Goal: Task Accomplishment & Management: Complete application form

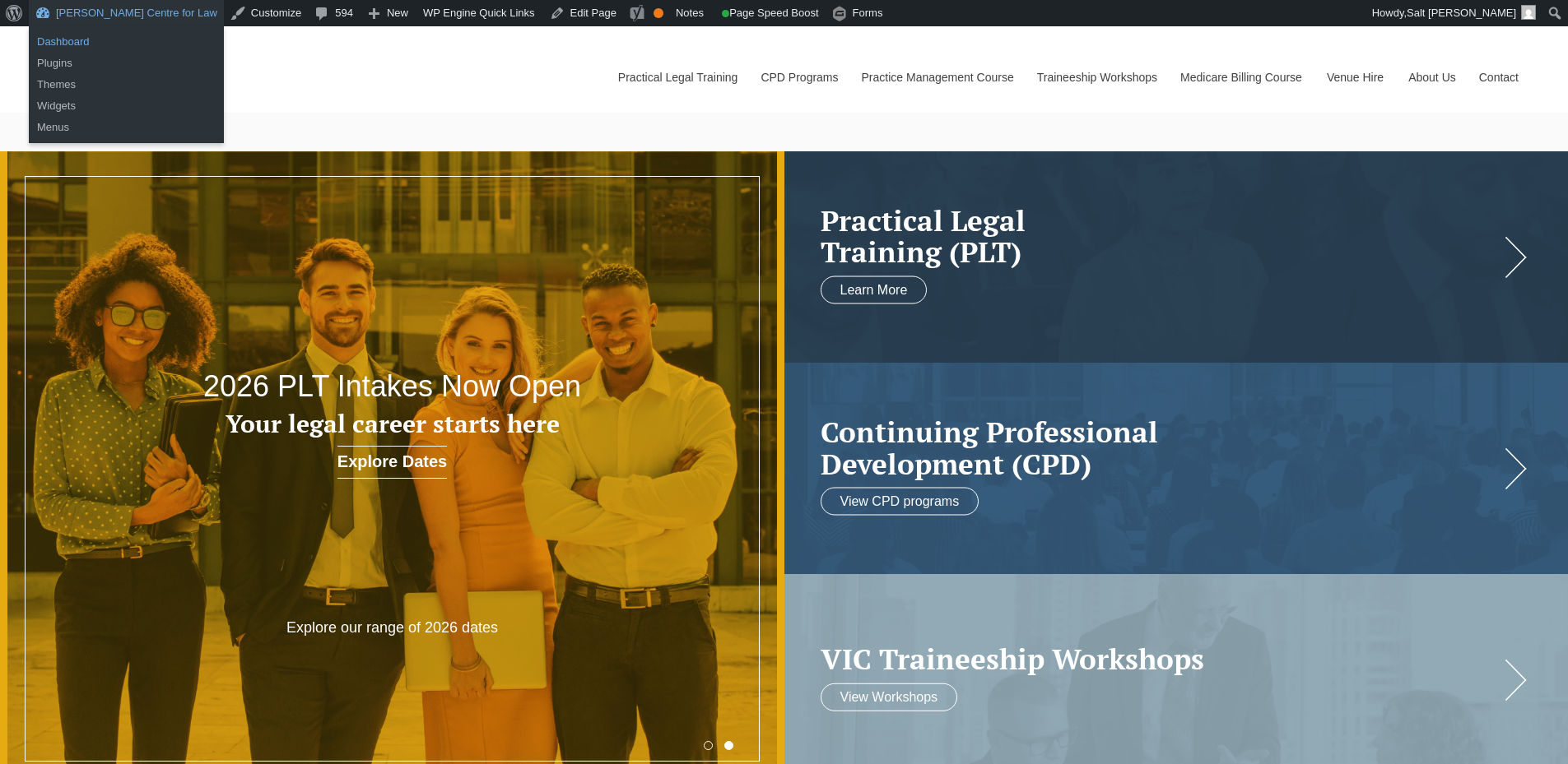
click at [64, 44] on link "Dashboard" at bounding box center [126, 42] width 195 height 21
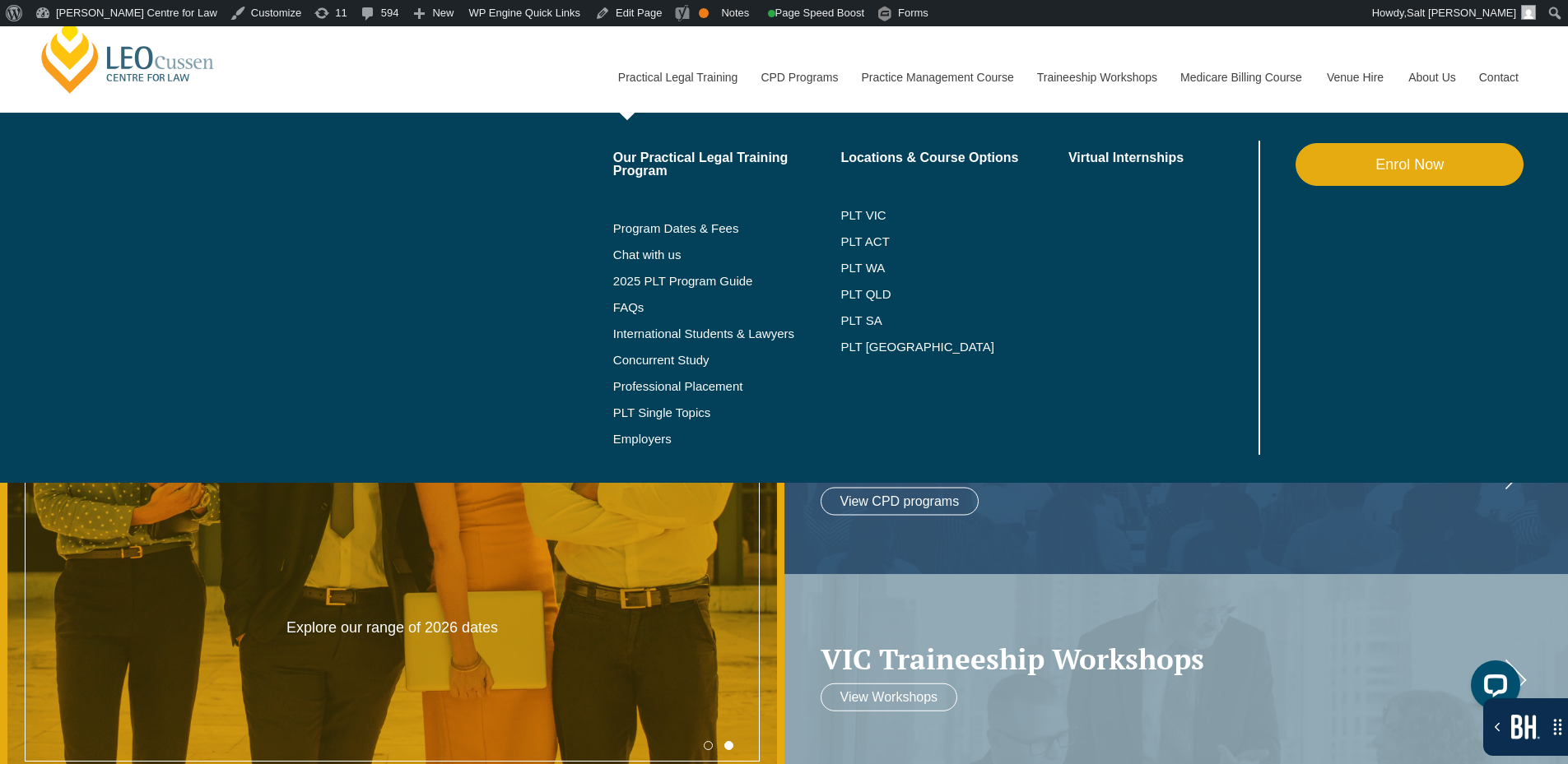
click at [1406, 179] on link "Enrol Now" at bounding box center [1409, 164] width 228 height 43
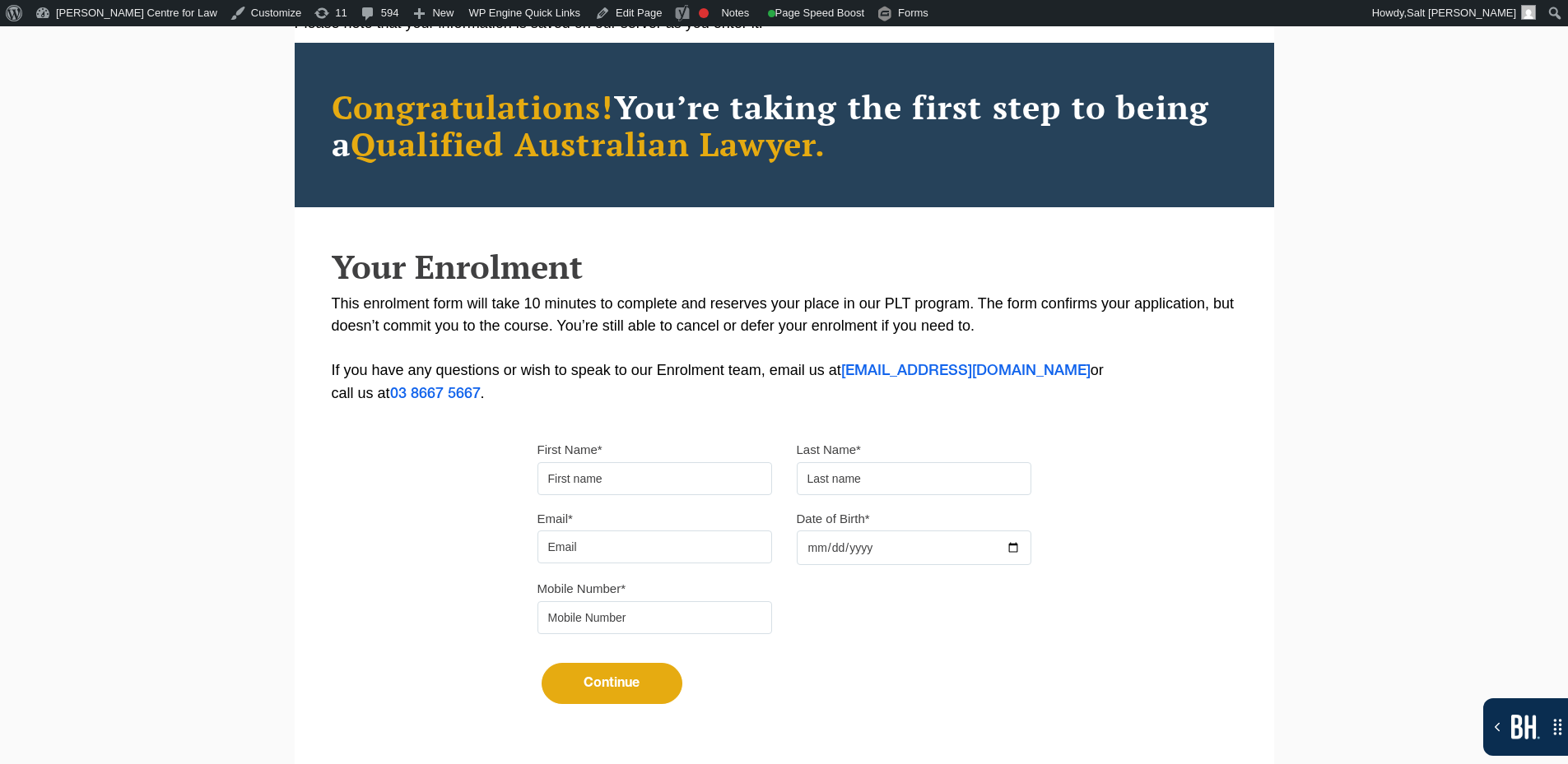
scroll to position [329, 0]
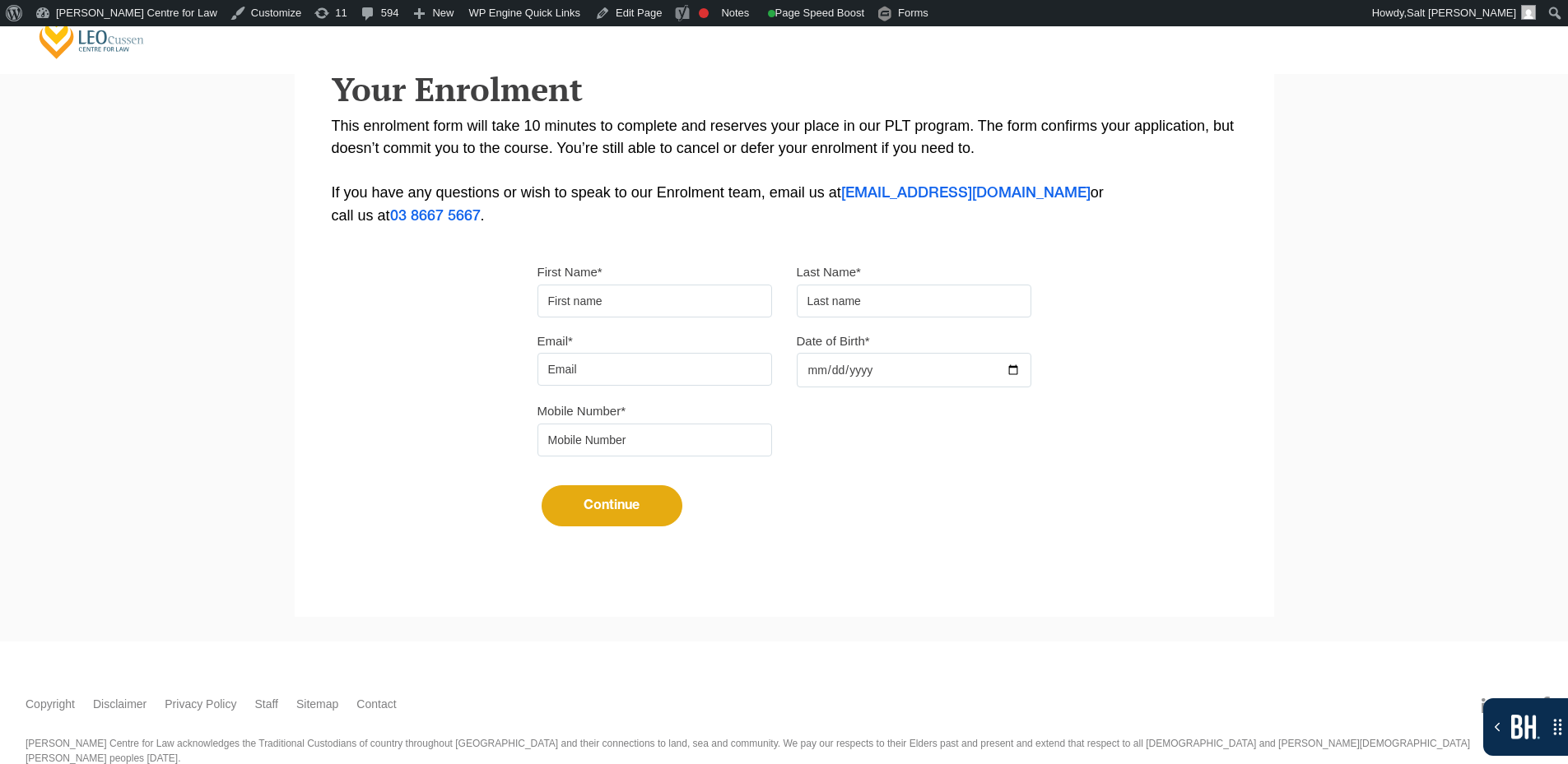
click at [621, 295] on input "First Name*" at bounding box center [655, 301] width 234 height 33
type input "Suresh"
type input "Suthar"
click at [642, 367] on input "Email*" at bounding box center [655, 370] width 234 height 33
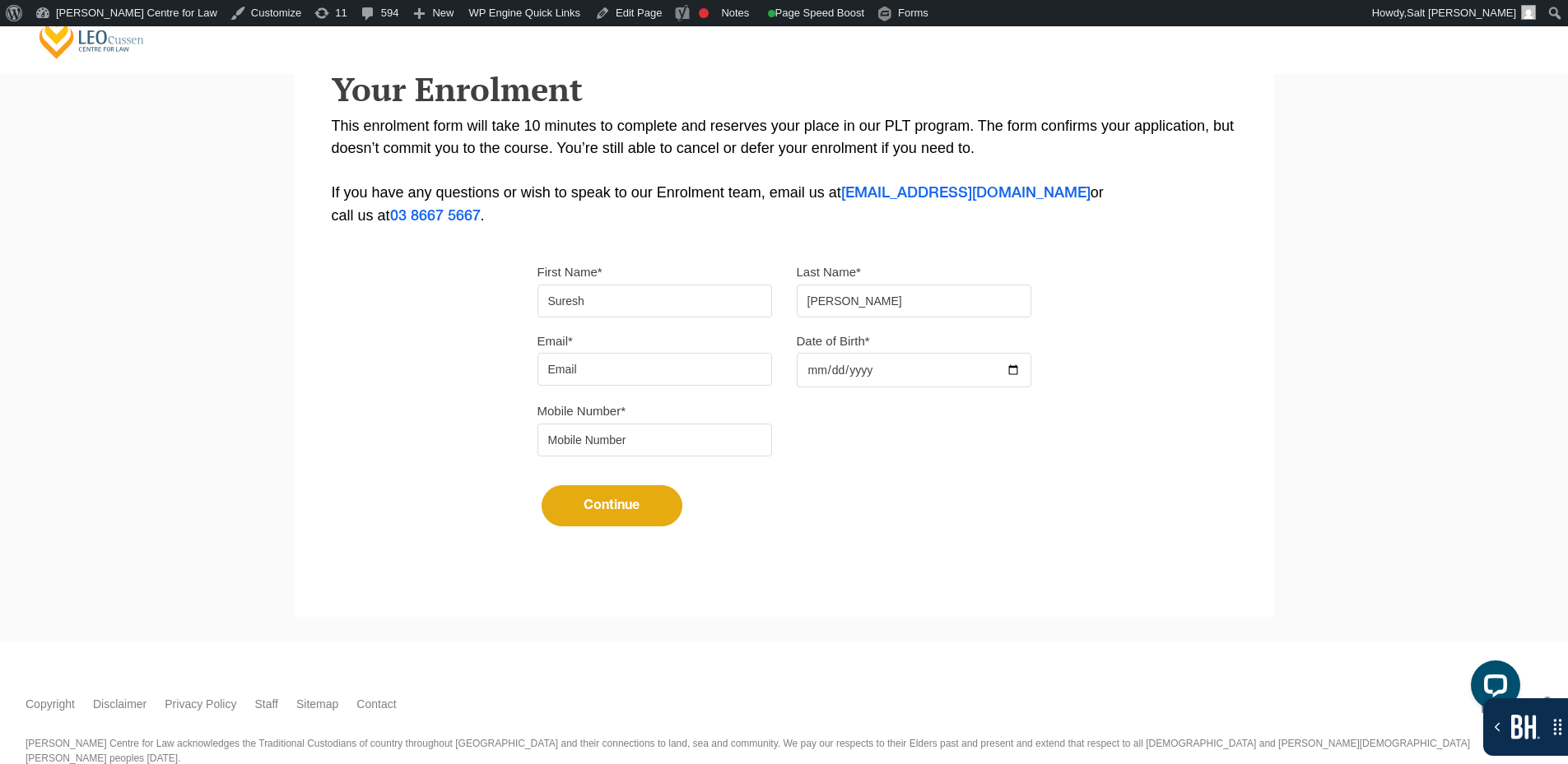
type input "sureshsuthar2011@gmail.com"
click at [1018, 370] on input "Date of Birth*" at bounding box center [914, 370] width 234 height 35
type input "2025-08-21"
click at [627, 439] on input "tel" at bounding box center [655, 440] width 234 height 33
type input "9724790448"
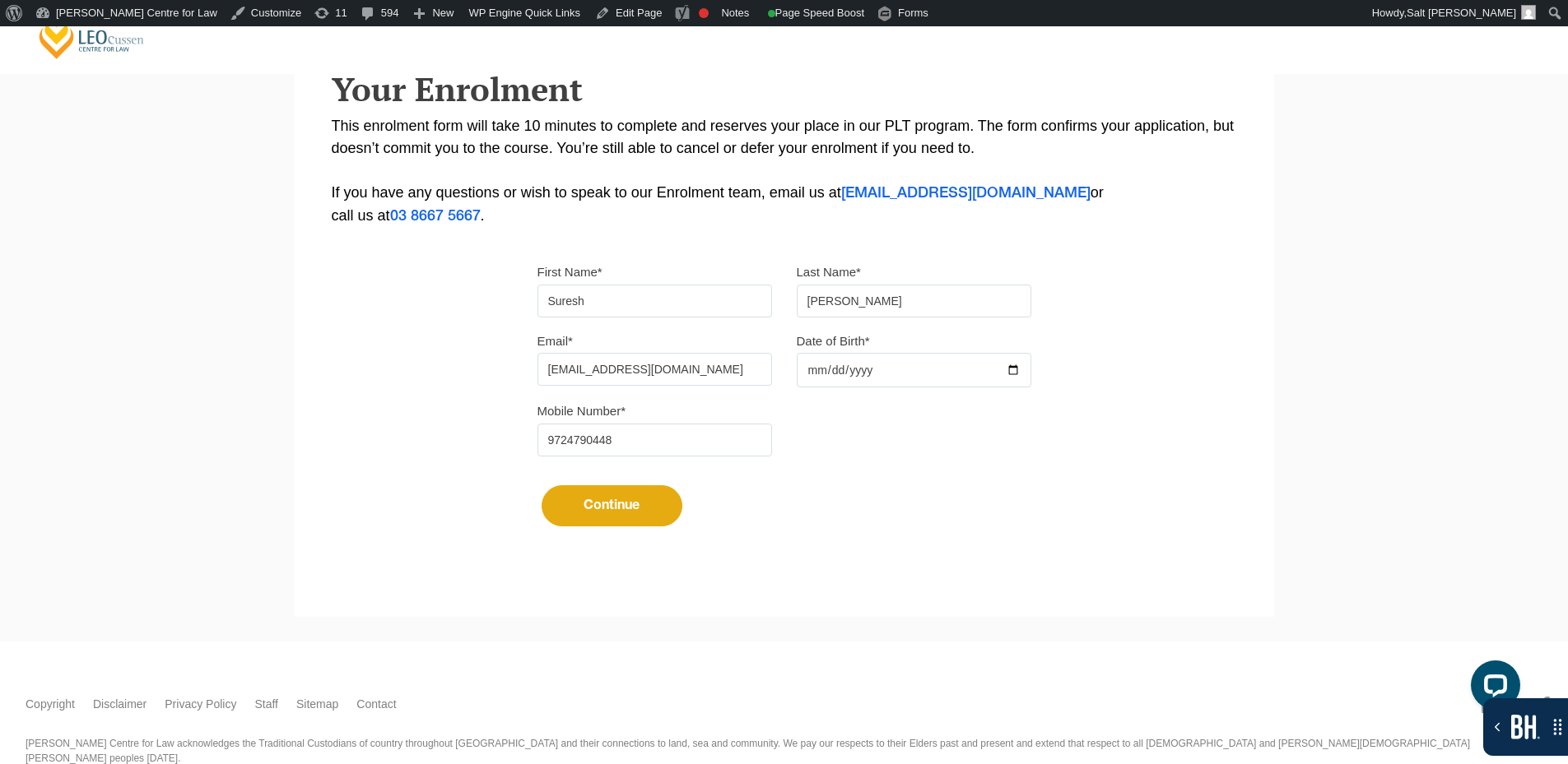
click at [605, 496] on button "Continue" at bounding box center [612, 506] width 141 height 41
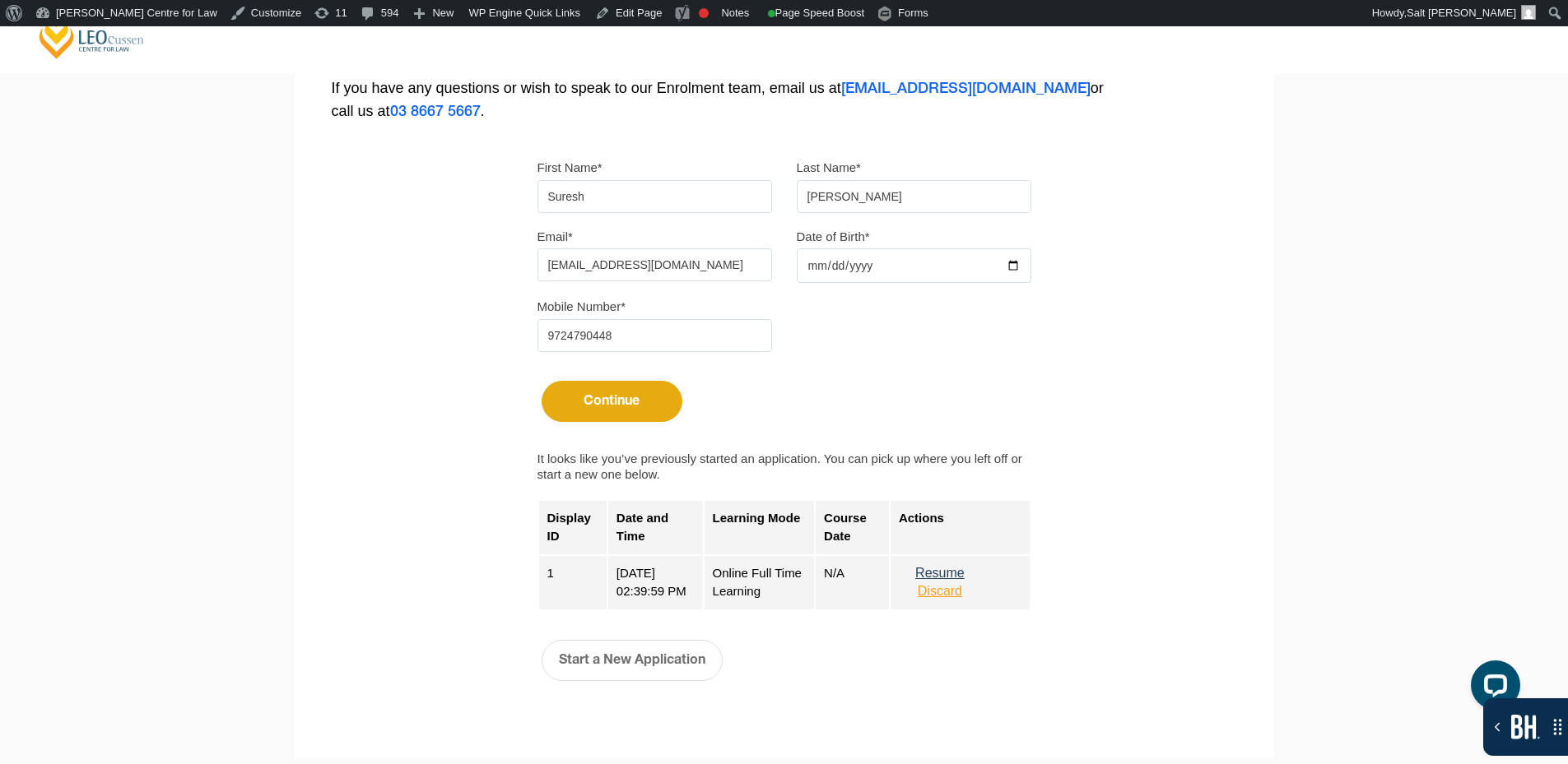
scroll to position [617, 0]
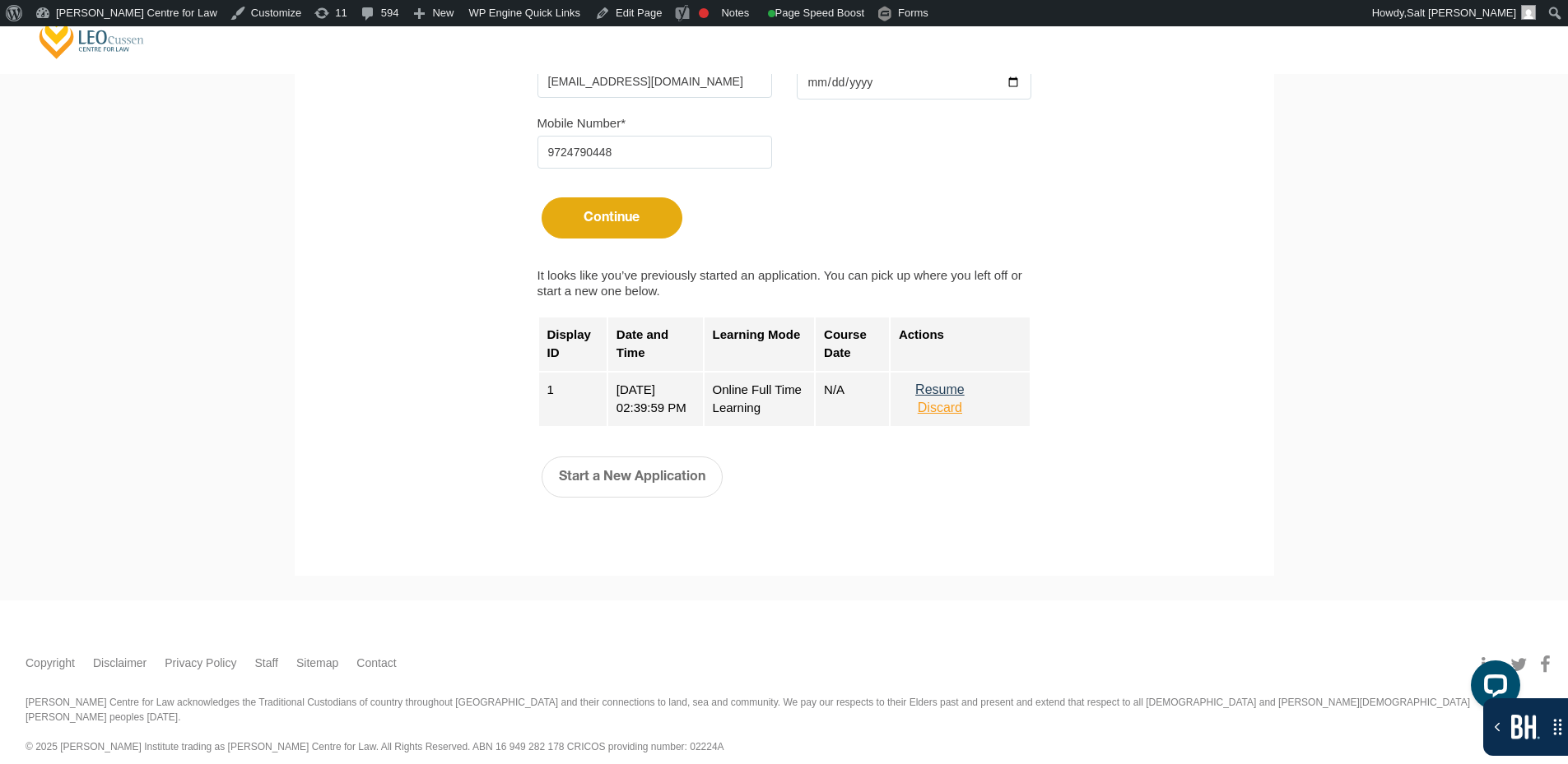
click at [952, 388] on button "Resume" at bounding box center [940, 390] width 83 height 14
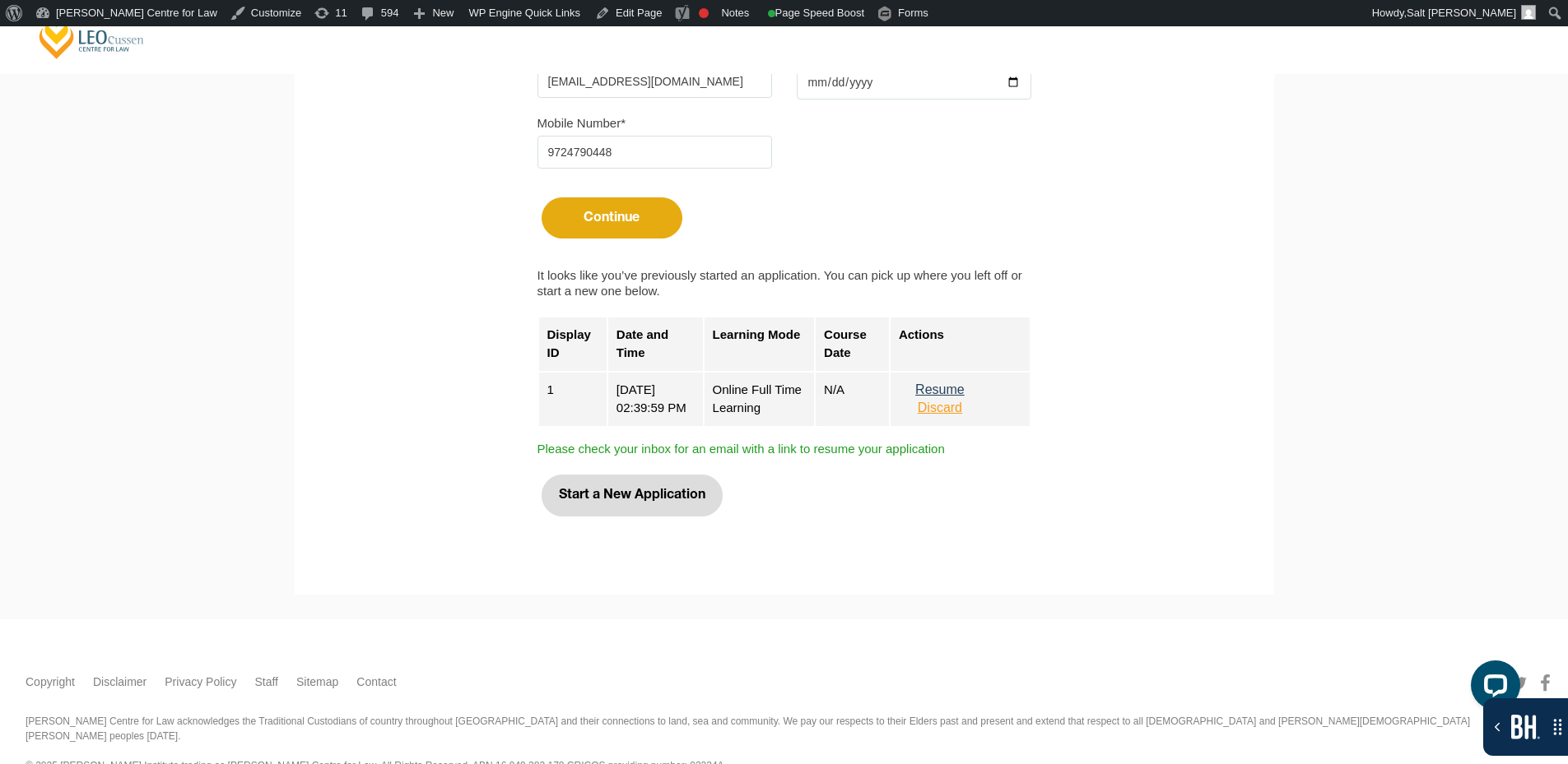
click at [702, 488] on button "Start a New Application" at bounding box center [632, 495] width 181 height 41
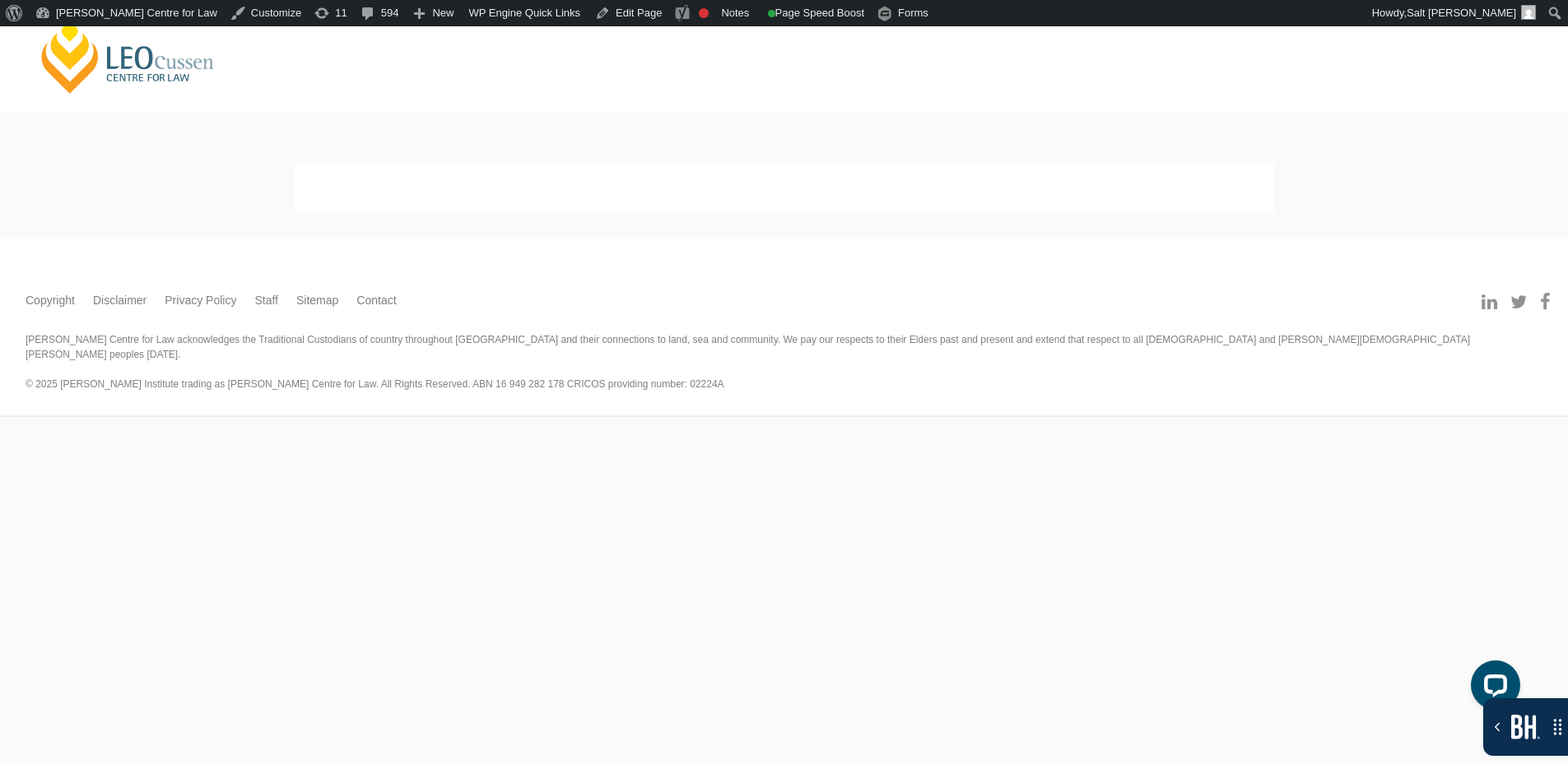
select select
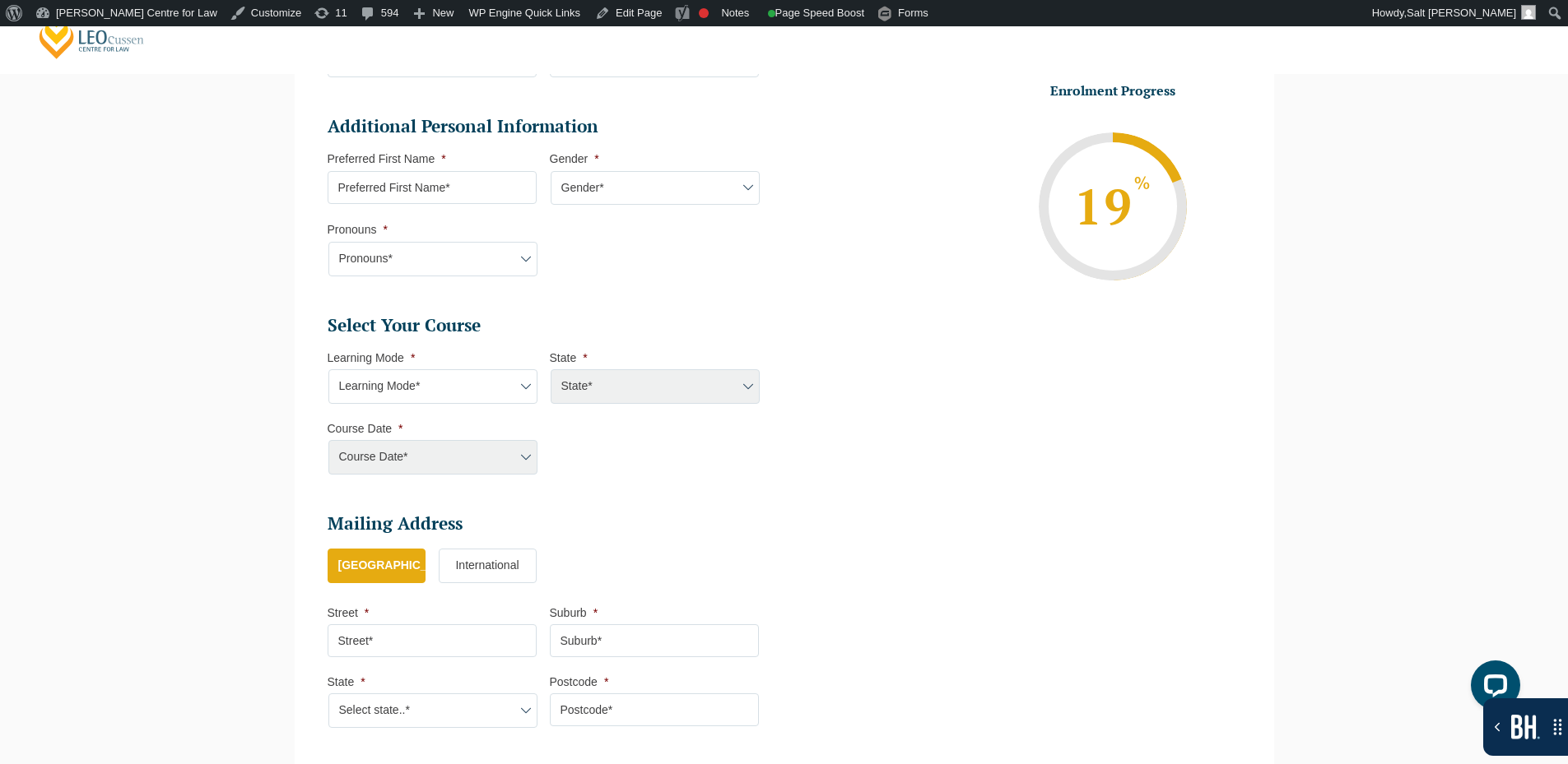
scroll to position [554, 0]
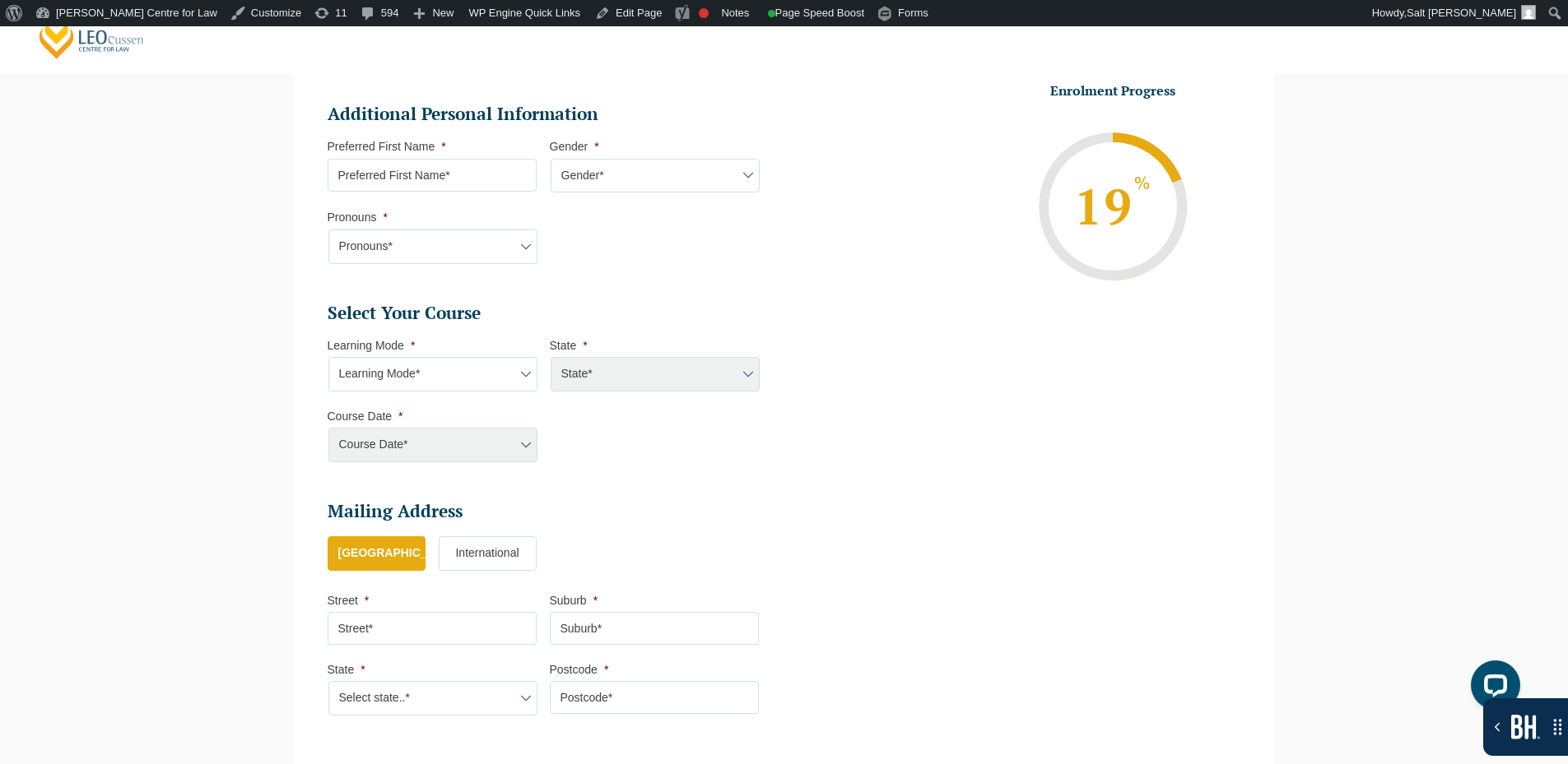
click at [440, 165] on input "Preferred First Name *" at bounding box center [432, 175] width 209 height 33
type input "sdfsdf"
click at [696, 159] on li "Gender * Gender* Male Female Nonbinary Intersex Prefer not to disclose Other" at bounding box center [661, 166] width 222 height 54
drag, startPoint x: 689, startPoint y: 181, endPoint x: 684, endPoint y: 190, distance: 10.3
click at [689, 181] on select "Gender* Male Female Nonbinary Intersex Prefer not to disclose Other" at bounding box center [655, 176] width 209 height 35
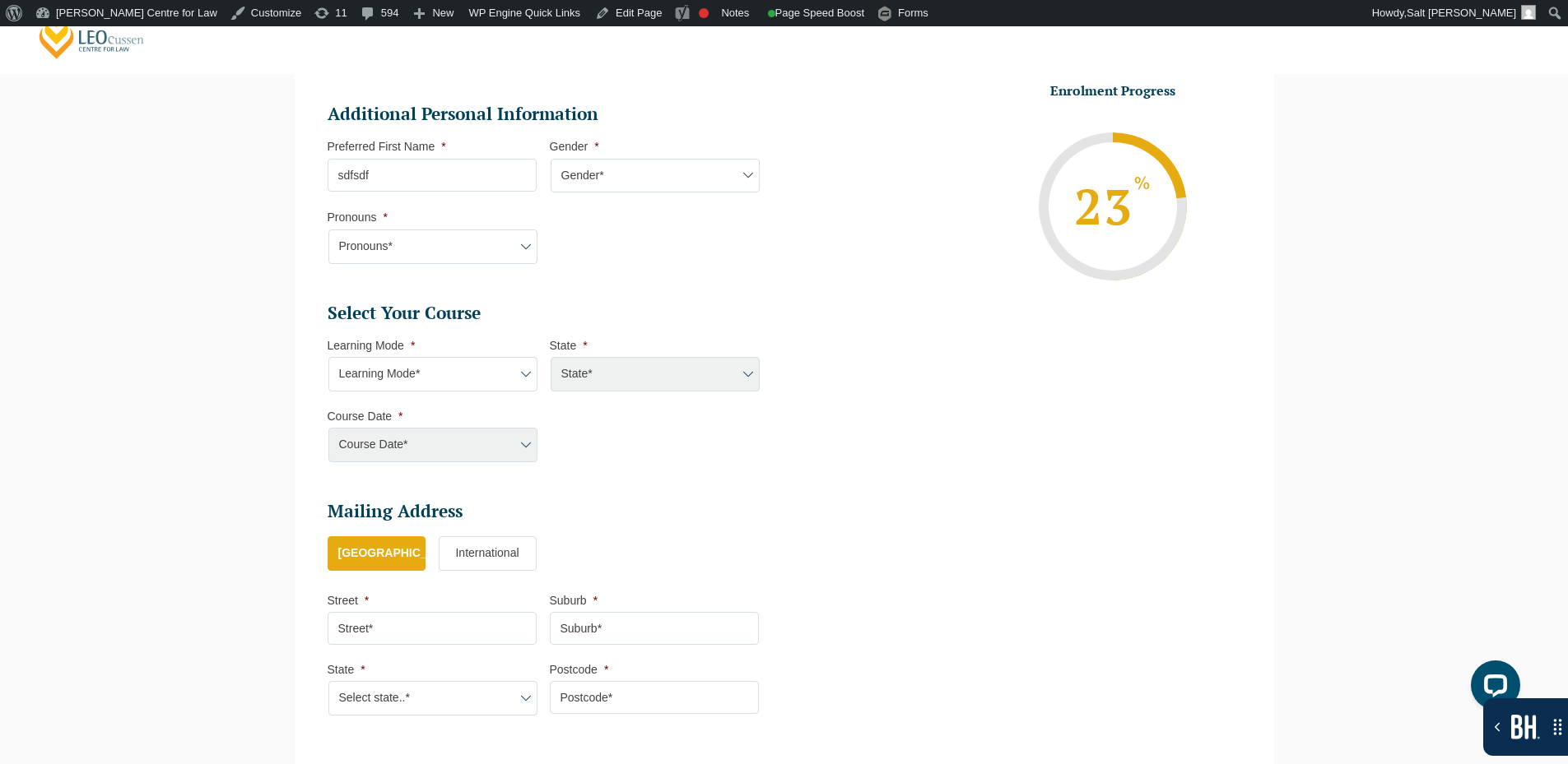
select select "Male"
click at [550, 158] on select "Gender* Male Female Nonbinary Intersex Prefer not to disclose Other" at bounding box center [655, 176] width 209 height 35
click at [487, 240] on select "Pronouns* She/Her/Hers He/Him/His They/Them/Theirs Other Prefer not to disclose" at bounding box center [433, 247] width 209 height 35
select select "She/Her/Hers"
click at [328, 229] on select "Pronouns* She/Her/Hers He/Him/His They/Them/Theirs Other Prefer not to disclose" at bounding box center [433, 247] width 209 height 35
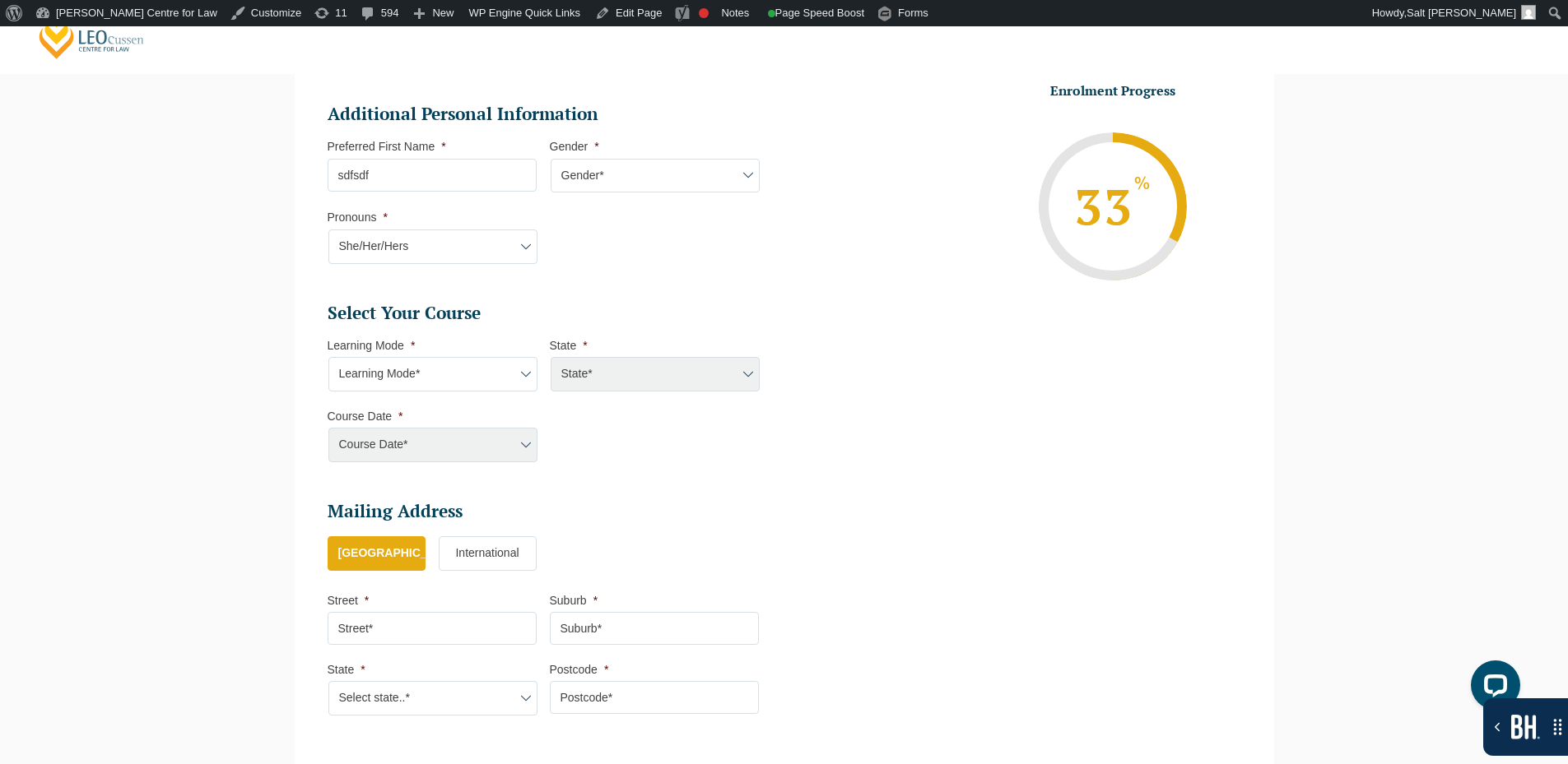
click at [457, 365] on select "Learning Mode* Online Full Time Learning Online Part Time Learning Blended Full…" at bounding box center [433, 374] width 209 height 35
select select "Online Full Time Learning"
click at [328, 357] on select "Learning Mode* Online Full Time Learning Online Part Time Learning Blended Full…" at bounding box center [433, 374] width 209 height 35
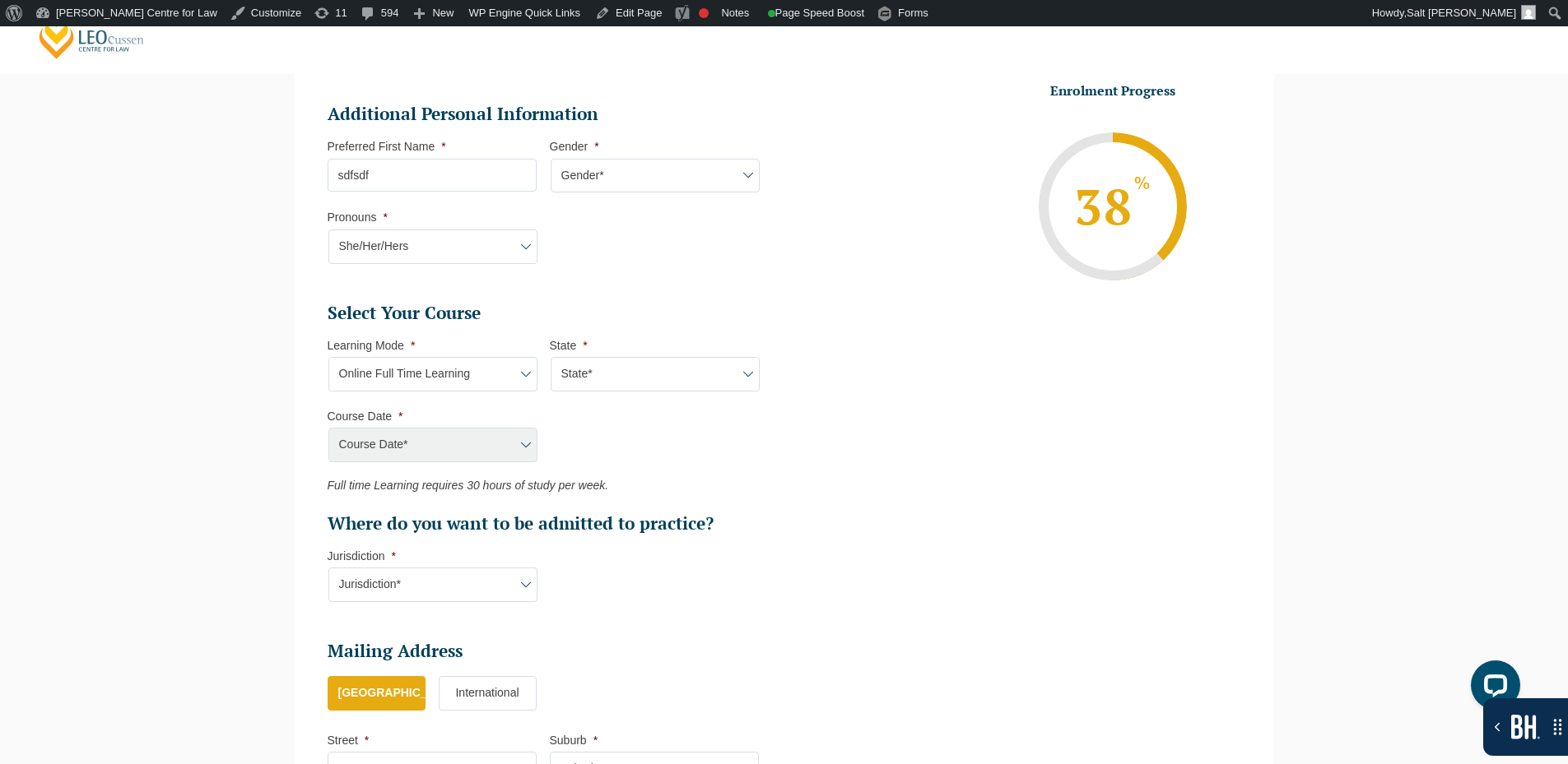
drag, startPoint x: 663, startPoint y: 360, endPoint x: 655, endPoint y: 391, distance: 32.0
click at [663, 360] on select "State* National (ACT/NSW, VIC, QLD, SA, WA)" at bounding box center [655, 374] width 209 height 35
select select "National (ACT/NSW, VIC, QLD, SA, WA)"
click at [550, 357] on select "State* National (ACT/NSW, VIC, QLD, SA, WA)" at bounding box center [655, 374] width 209 height 35
click at [488, 441] on select "Course Date* September 2025 (22-Sep-2025 to 20-Feb-2026) December 2025 (08-Dec-…" at bounding box center [433, 445] width 209 height 35
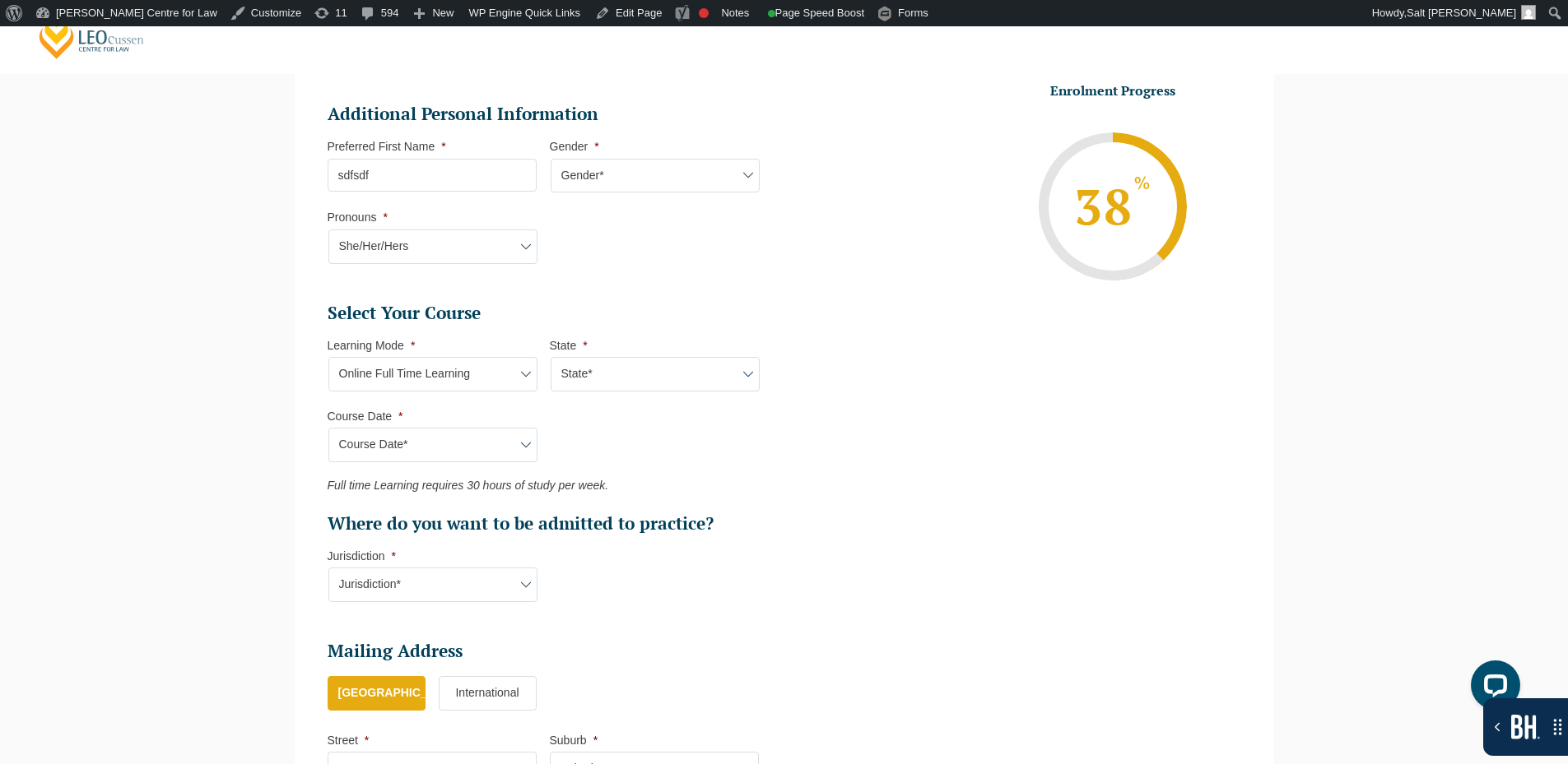
select select "September 2025 (22-Sep-2025 to 20-Feb-2026)"
click at [328, 428] on select "Course Date* September 2025 (22-Sep-2025 to 20-Feb-2026) December 2025 (08-Dec-…" at bounding box center [433, 445] width 209 height 35
type input "Intake 10 September 2025 FT"
type input "Practical Legal Training (NAT)"
select select "NAT PLT (SEP) 2025 Full Time Online"
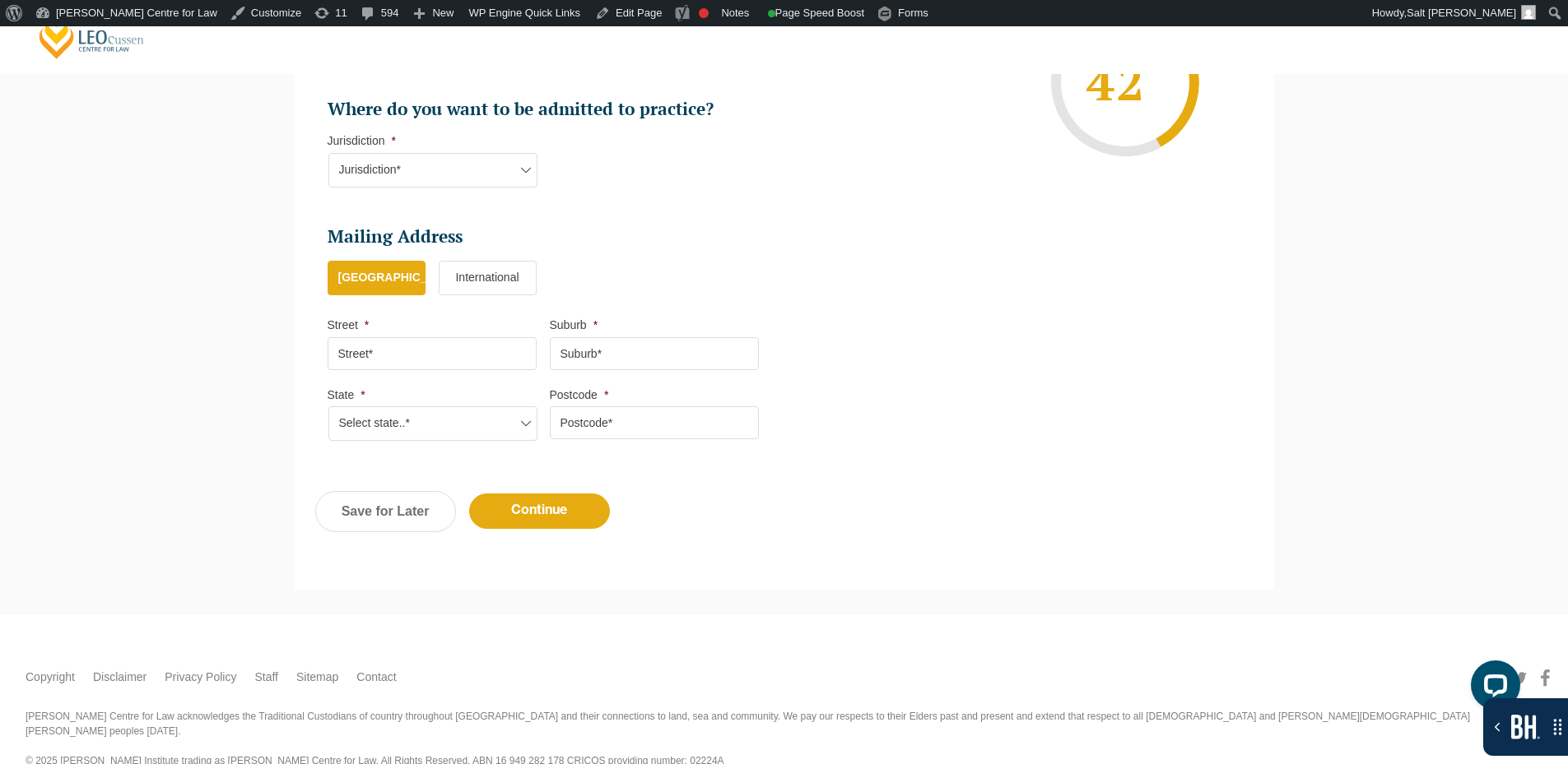
scroll to position [1115, 0]
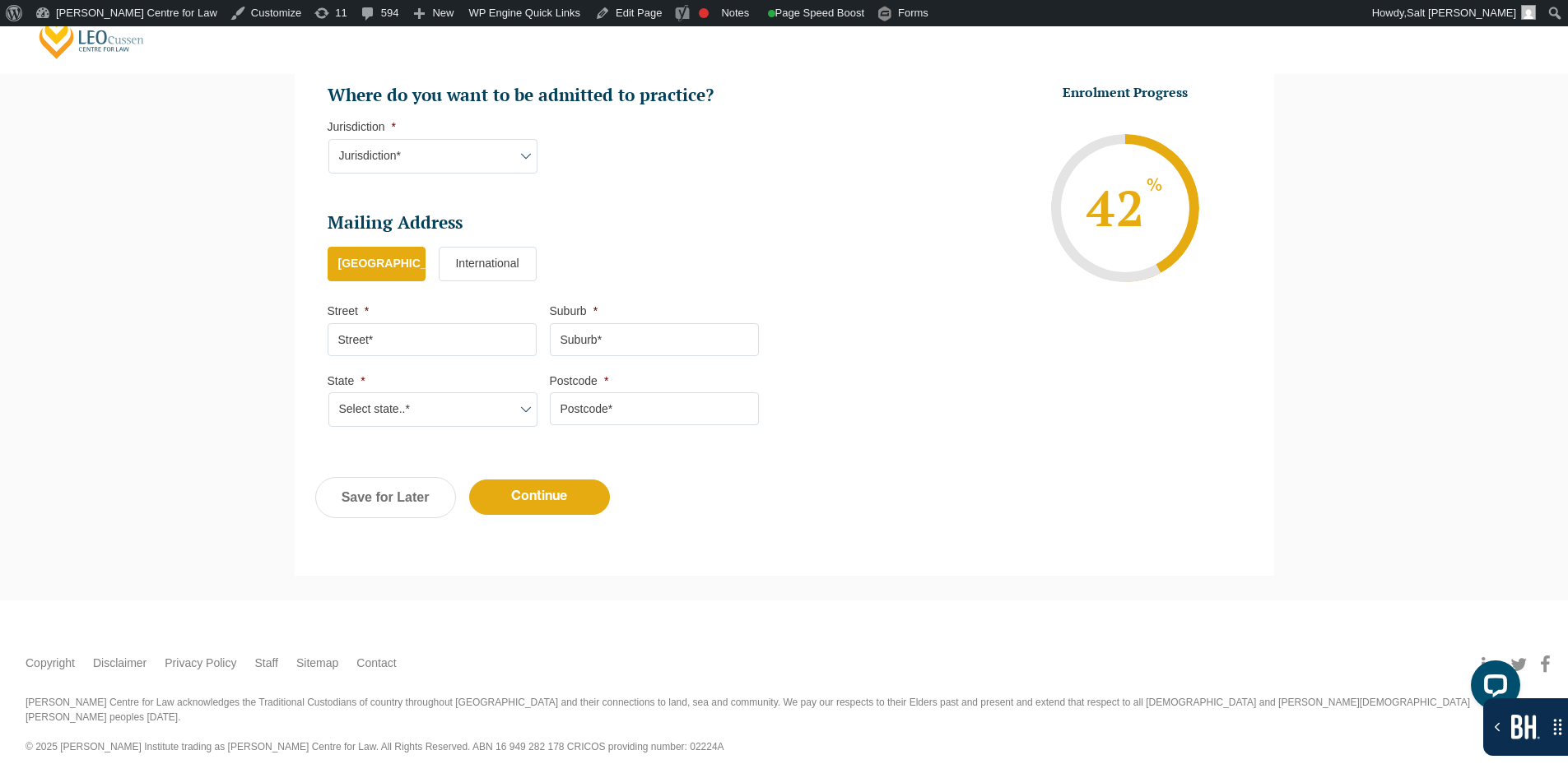
drag, startPoint x: 435, startPoint y: 142, endPoint x: 434, endPoint y: 158, distance: 16.0
click at [435, 142] on select "Jurisdiction* VIC ACT/NSW SA WA QLD" at bounding box center [433, 156] width 209 height 35
select select "VIC"
click at [328, 139] on select "Jurisdiction* VIC ACT/NSW SA WA QLD" at bounding box center [433, 156] width 209 height 35
click at [435, 345] on input "Street *" at bounding box center [432, 340] width 209 height 33
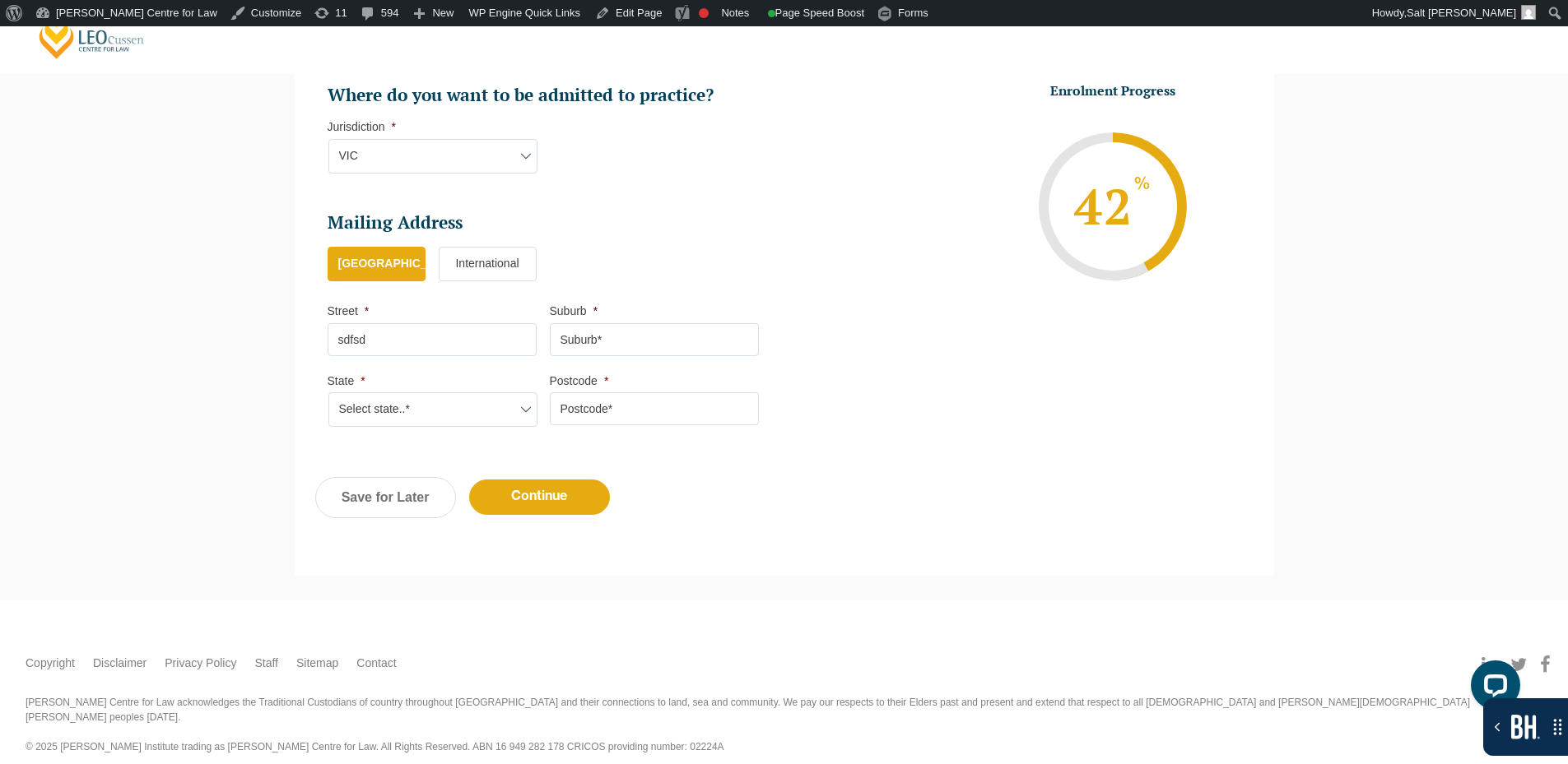
type input "sdfsd"
drag, startPoint x: 624, startPoint y: 332, endPoint x: 621, endPoint y: 346, distance: 14.3
click at [624, 332] on input "Suburb *" at bounding box center [655, 340] width 209 height 33
type input "sdf"
click at [363, 406] on select "Select state..* VIC WA QLD SA NSW NT ACT TAS" at bounding box center [433, 410] width 209 height 35
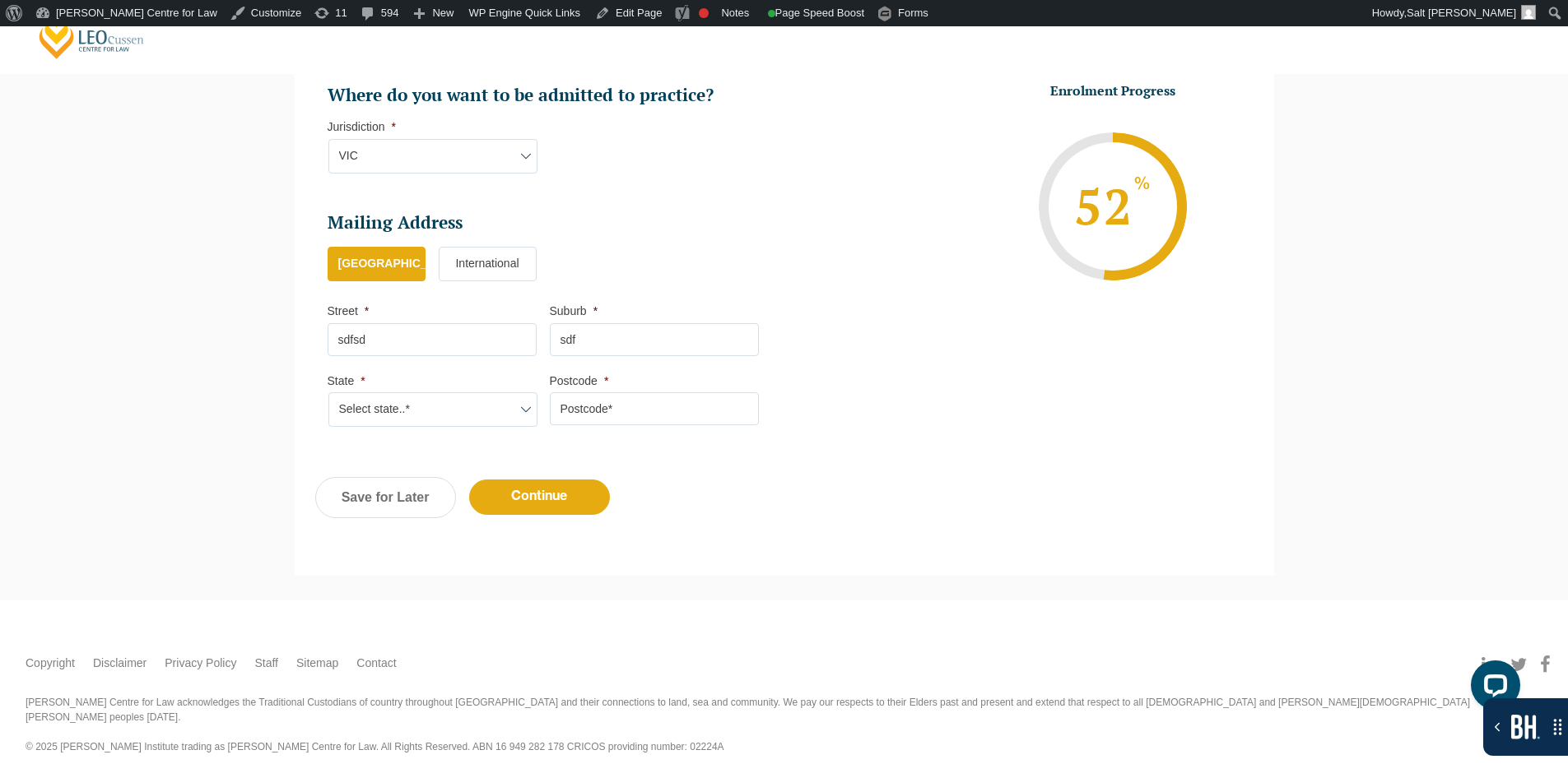
select select "VIC"
click at [328, 393] on select "Select state..* VIC WA QLD SA NSW NT ACT TAS" at bounding box center [433, 410] width 209 height 35
click at [626, 409] on input "Postcode *" at bounding box center [655, 409] width 209 height 33
type input "3000"
click at [565, 494] on input "Continue" at bounding box center [540, 497] width 141 height 36
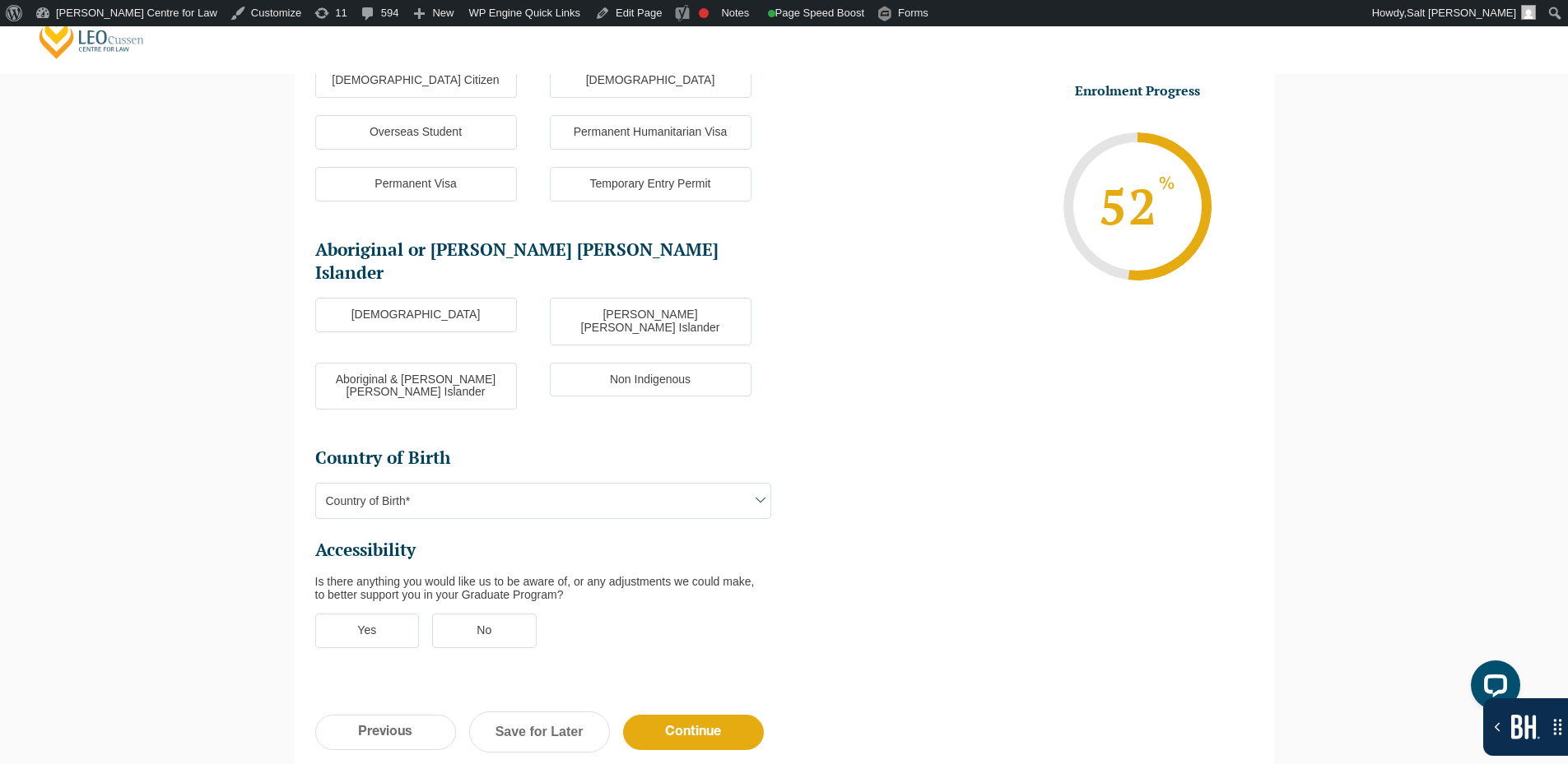
scroll to position [225, 0]
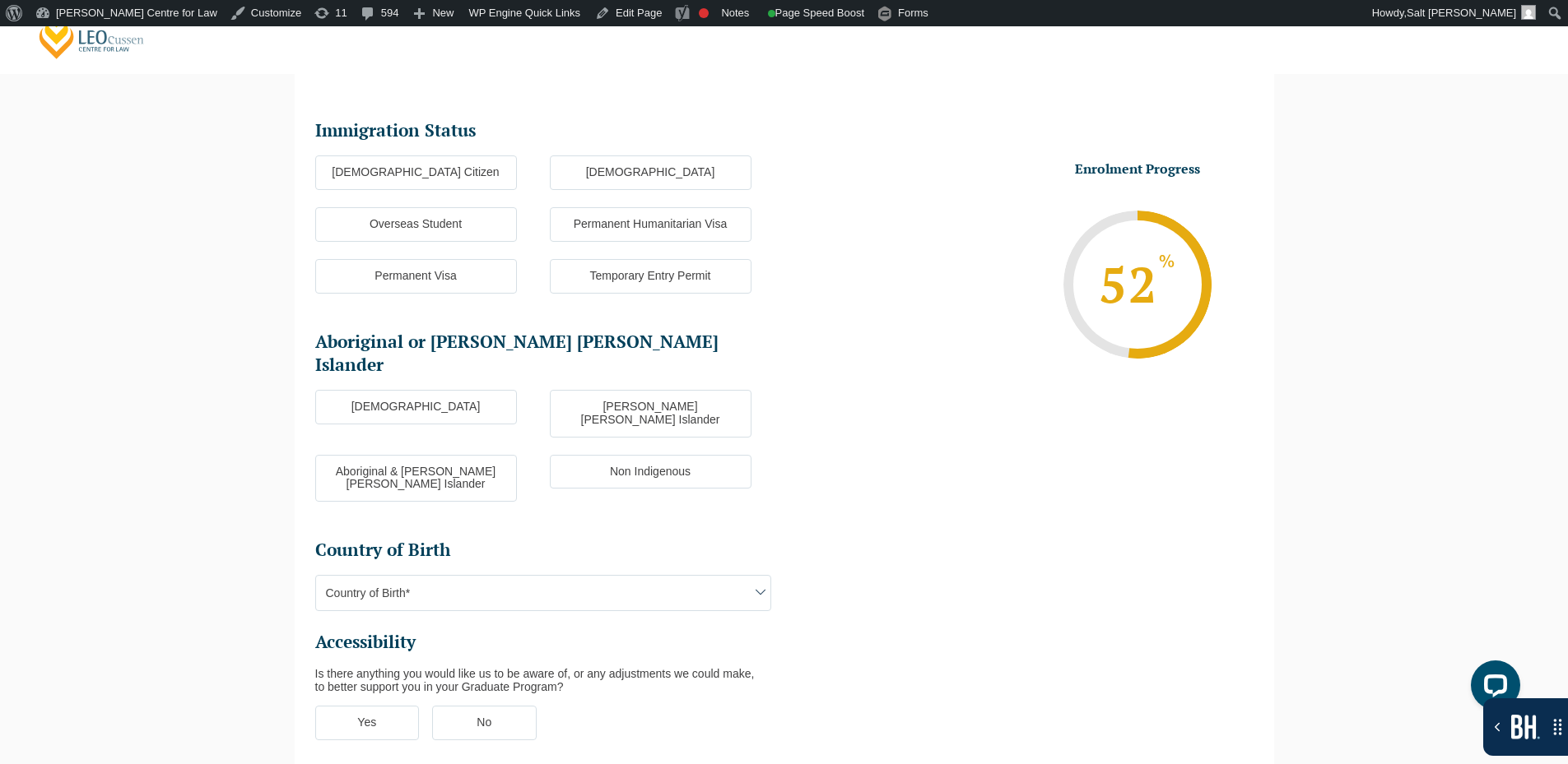
click at [464, 165] on label "Australian Citizen" at bounding box center [416, 173] width 202 height 35
click at [0, 0] on input "Australian Citizen" at bounding box center [0, 0] width 0 height 0
click at [455, 390] on label "Aboriginal" at bounding box center [416, 407] width 202 height 35
click at [0, 0] on input "Aboriginal" at bounding box center [0, 0] width 0 height 0
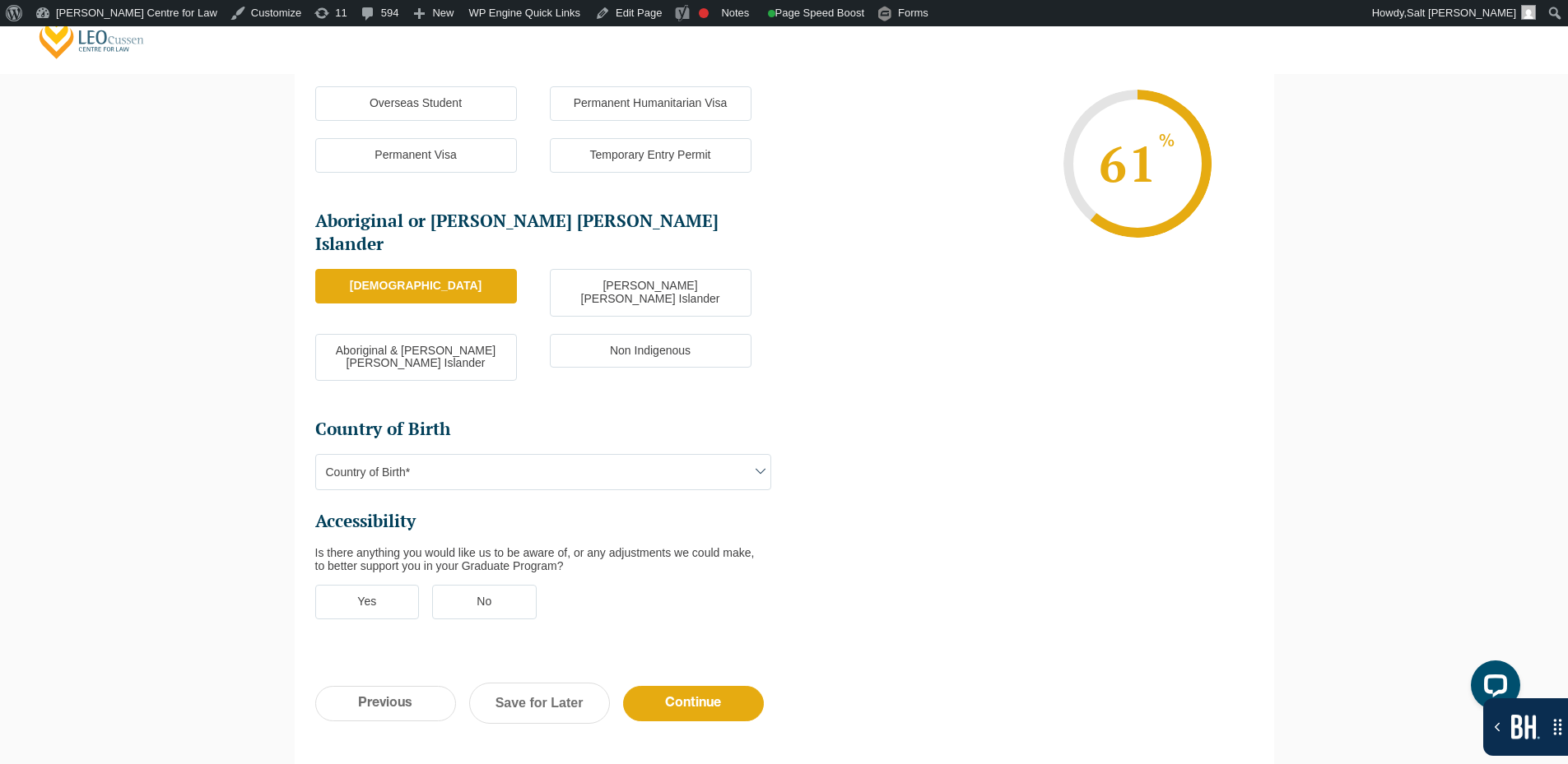
scroll to position [636, 0]
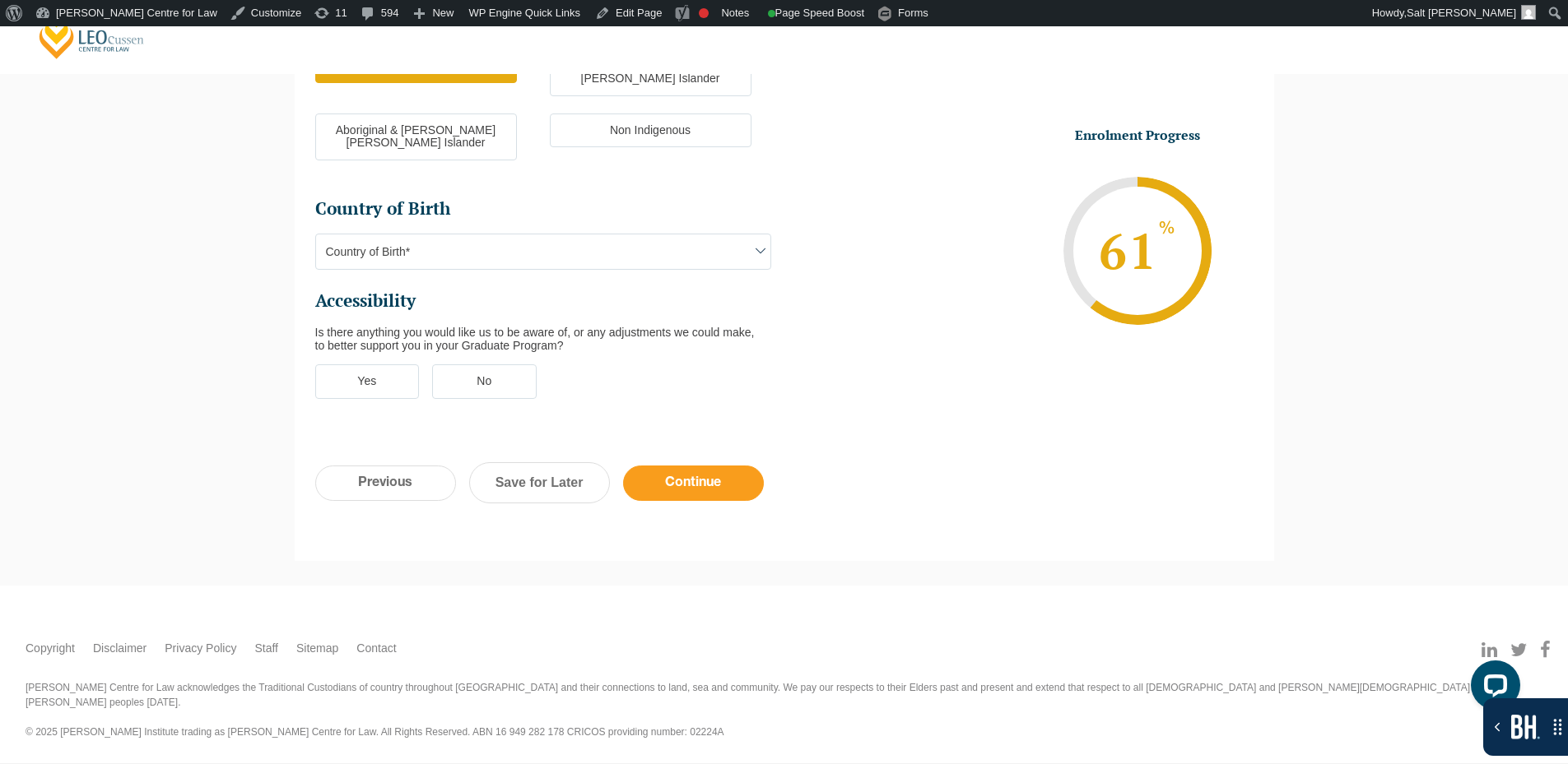
click at [721, 466] on input "Continue" at bounding box center [693, 483] width 141 height 36
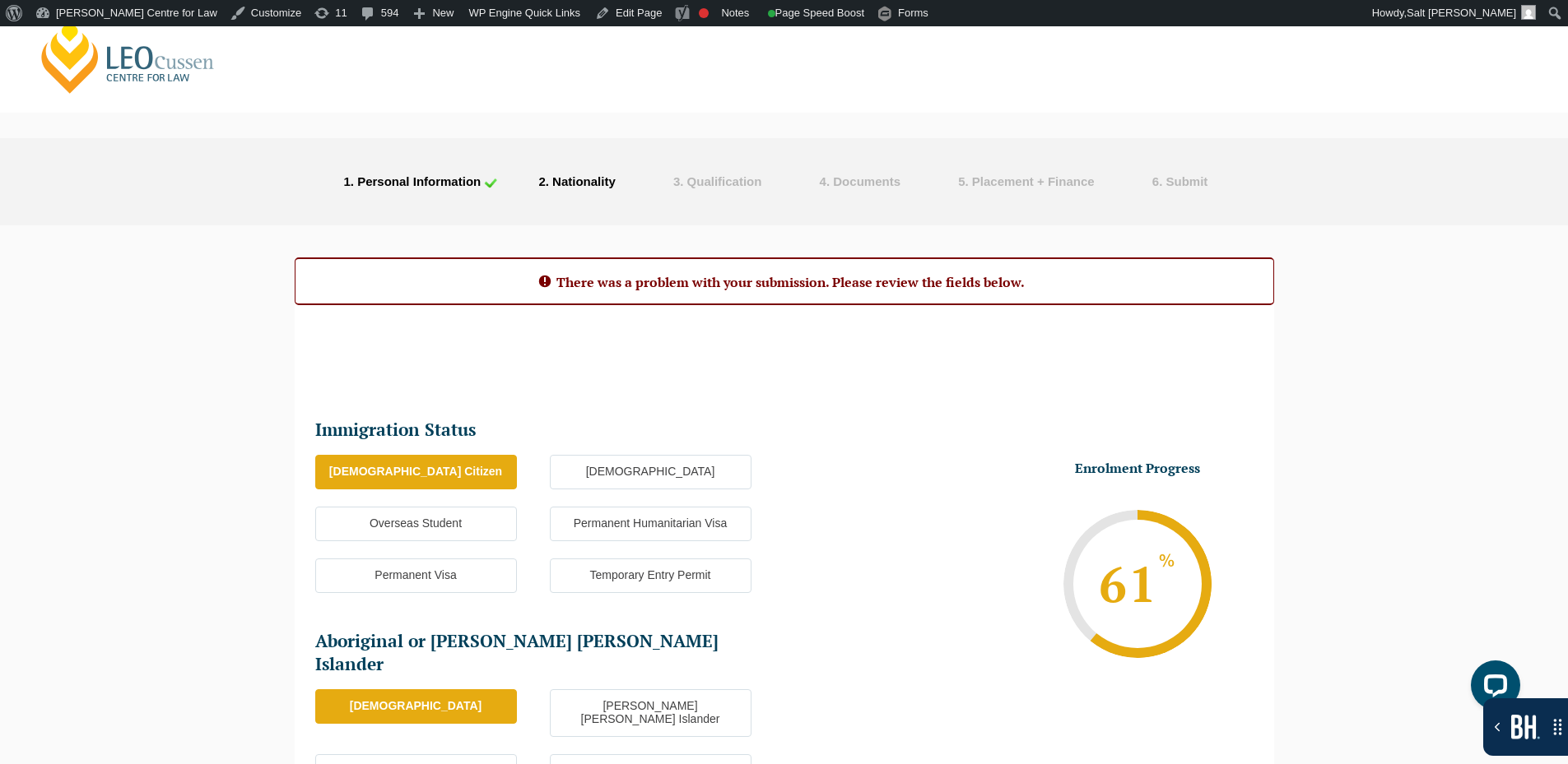
scroll to position [0, 0]
